Goal: Entertainment & Leisure: Consume media (video, audio)

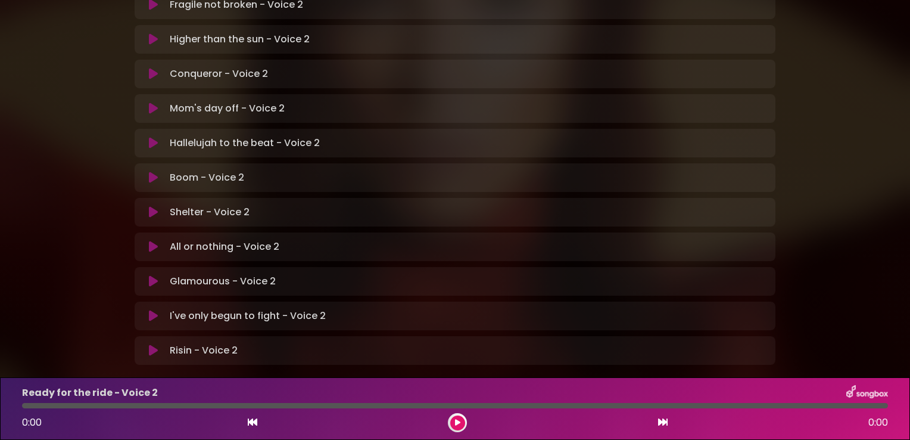
scroll to position [350, 0]
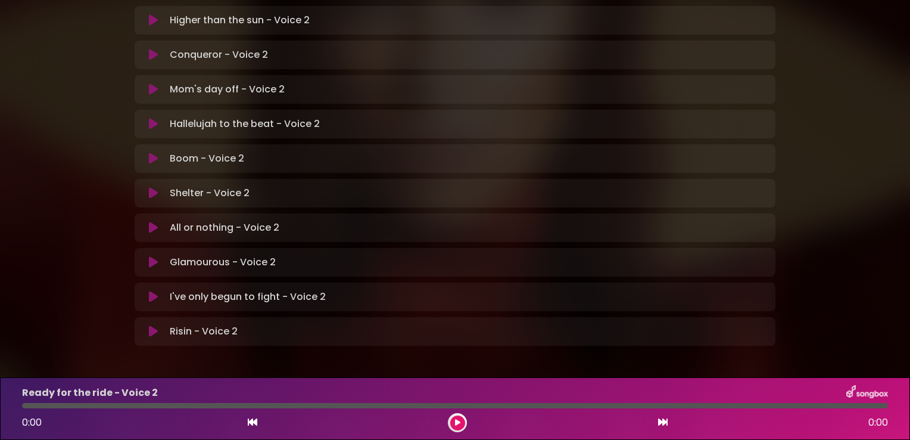
click at [150, 325] on icon at bounding box center [153, 331] width 9 height 12
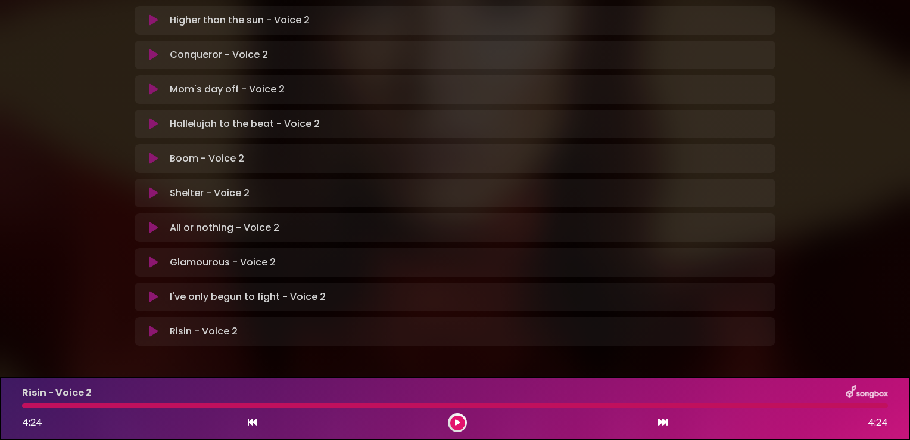
click at [455, 419] on icon at bounding box center [457, 422] width 5 height 7
click at [155, 291] on icon at bounding box center [153, 297] width 9 height 12
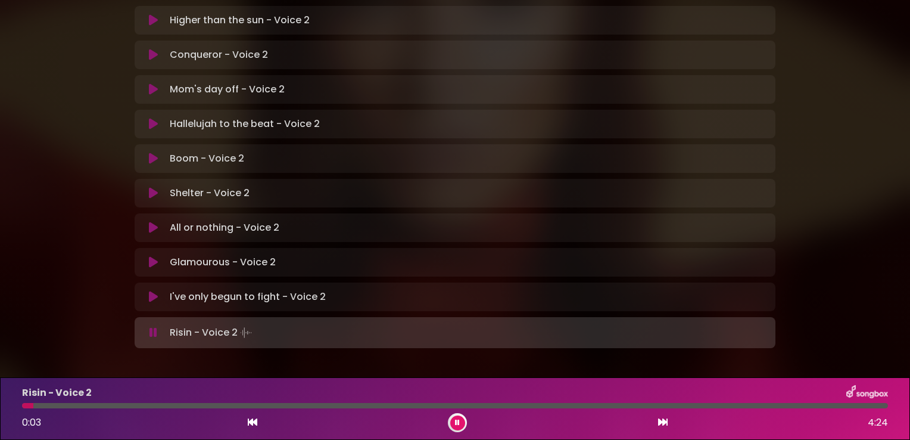
click at [157, 291] on icon at bounding box center [153, 297] width 9 height 12
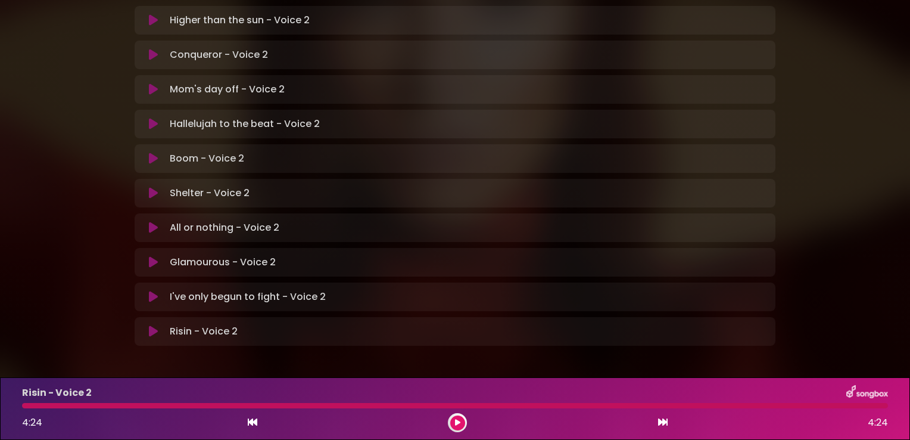
click at [147, 255] on div "Glamourous - Voice 2 Loading Track..." at bounding box center [455, 262] width 627 height 14
click at [153, 256] on icon at bounding box center [153, 262] width 9 height 12
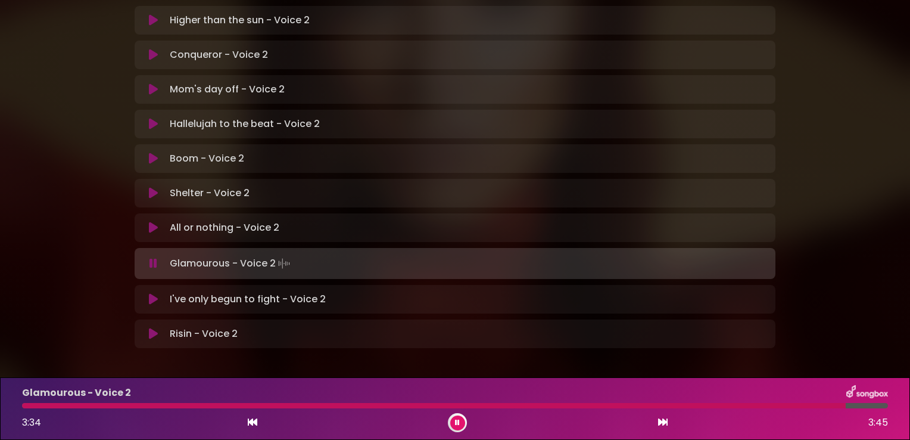
click at [248, 419] on icon at bounding box center [253, 422] width 10 height 10
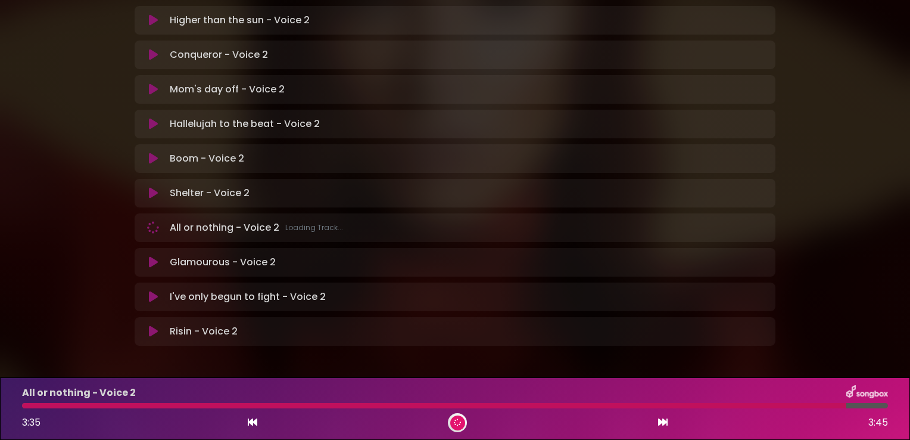
click at [150, 256] on icon at bounding box center [153, 262] width 9 height 12
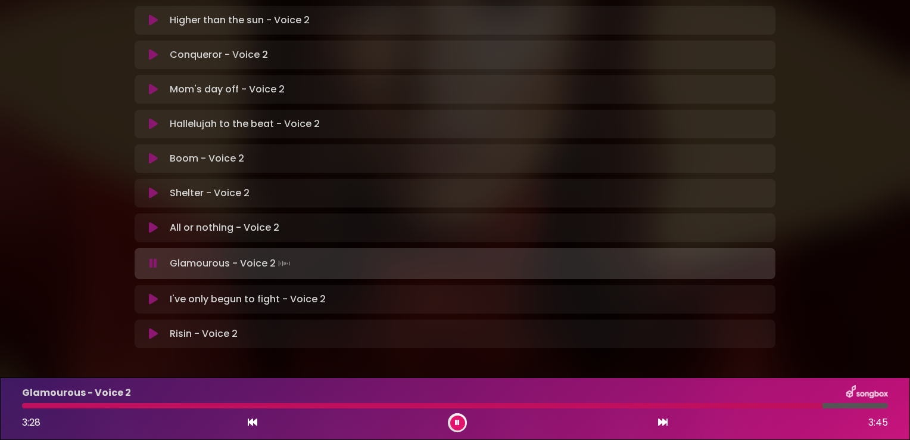
click at [152, 220] on icon at bounding box center [153, 227] width 15 height 15
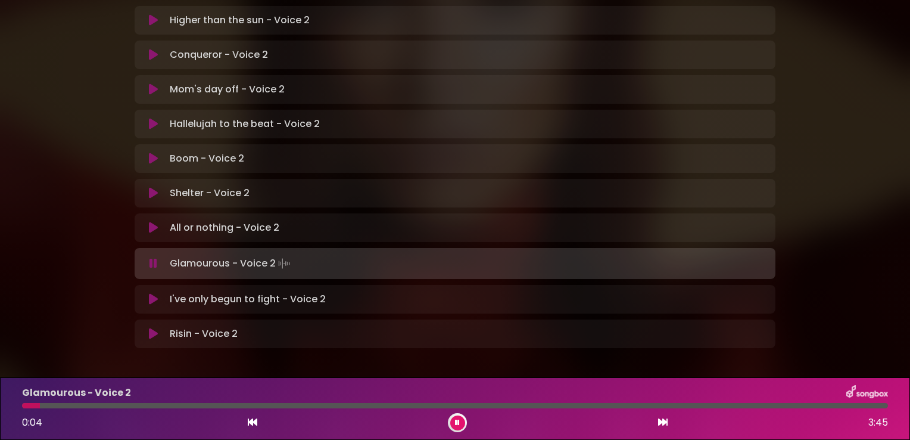
click at [157, 222] on icon at bounding box center [153, 228] width 14 height 12
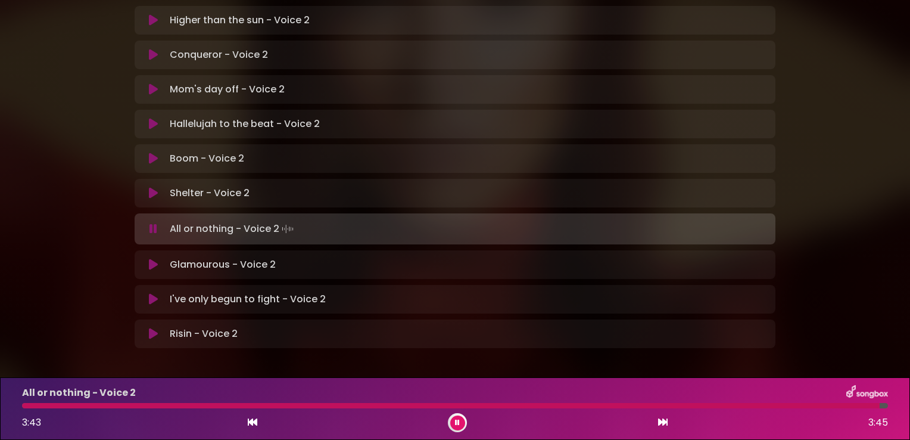
click at [458, 418] on button at bounding box center [457, 422] width 15 height 15
